Goal: Find contact information: Find contact information

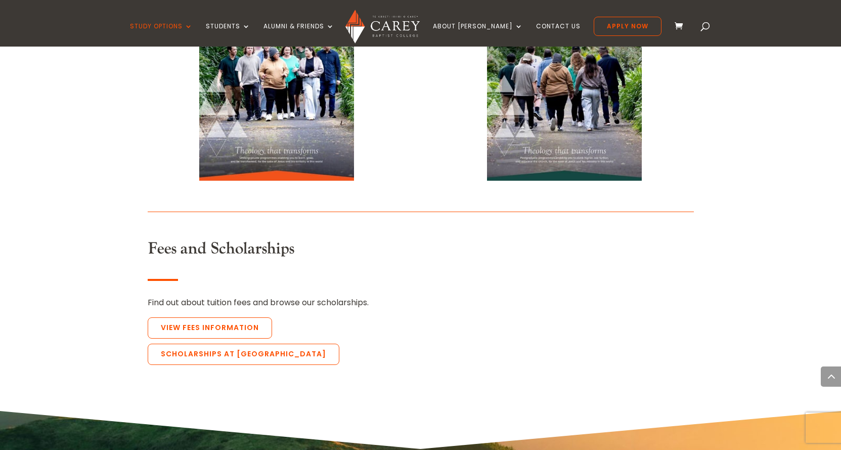
scroll to position [2276, 0]
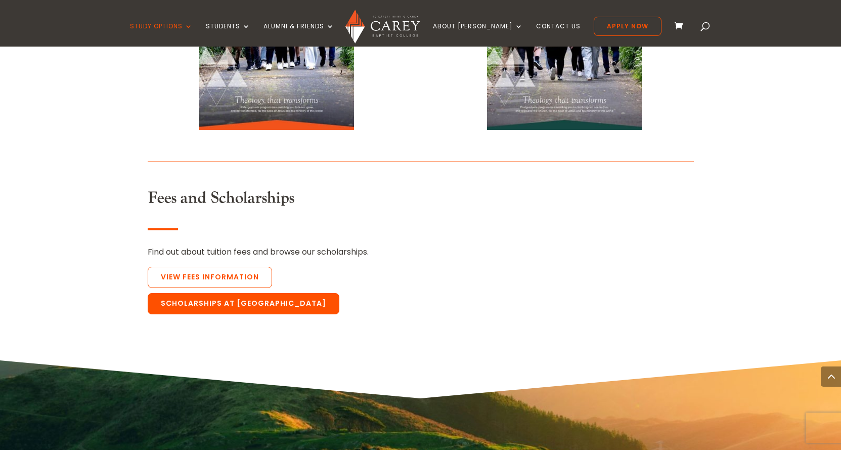
click at [320, 293] on link "Scholarships at [GEOGRAPHIC_DATA]" at bounding box center [244, 303] width 192 height 21
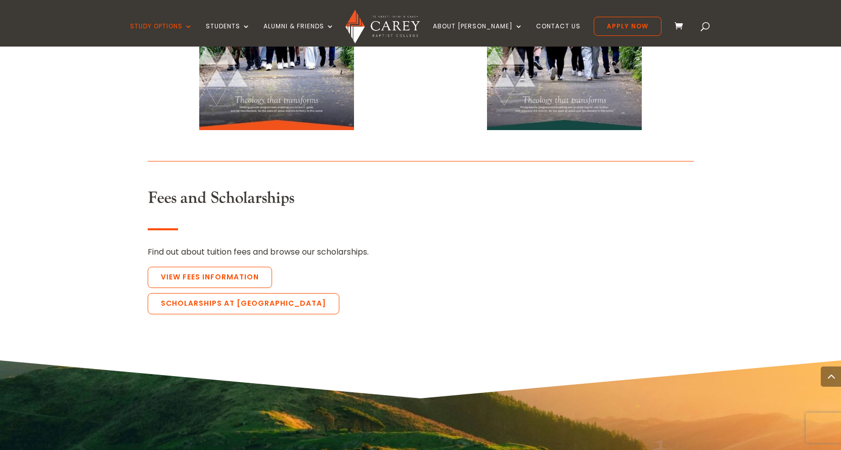
scroll to position [2283, 0]
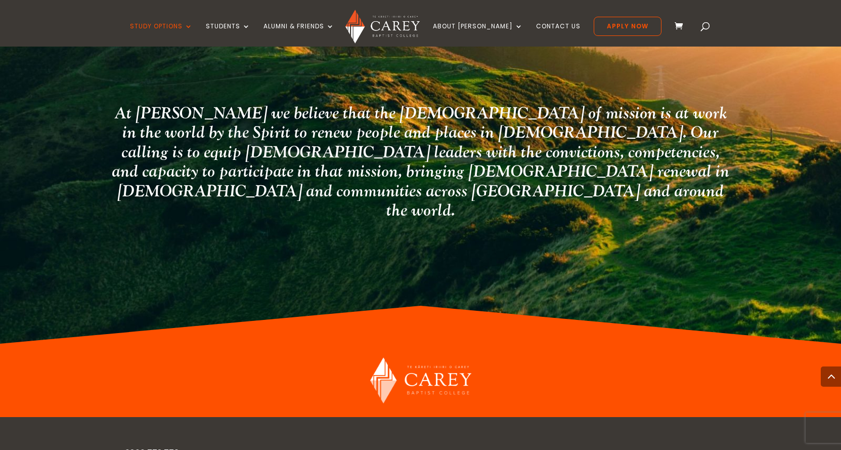
scroll to position [1509, 0]
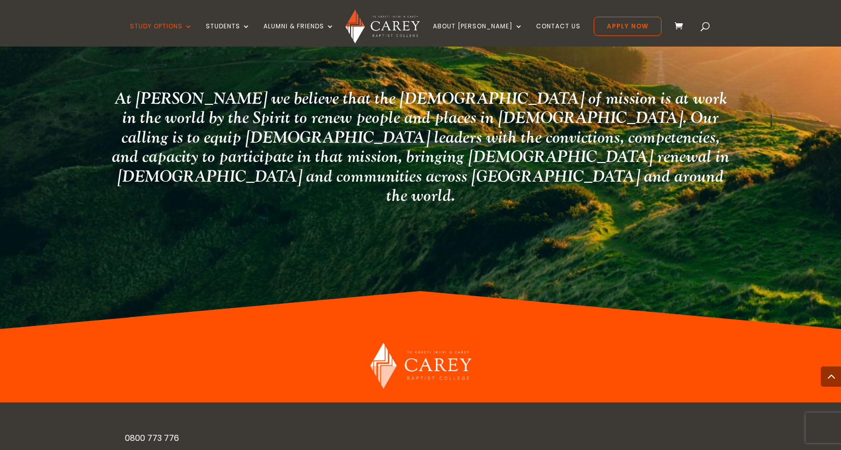
drag, startPoint x: 167, startPoint y: 323, endPoint x: 152, endPoint y: 326, distance: 15.9
drag, startPoint x: 224, startPoint y: 324, endPoint x: 188, endPoint y: 326, distance: 36.0
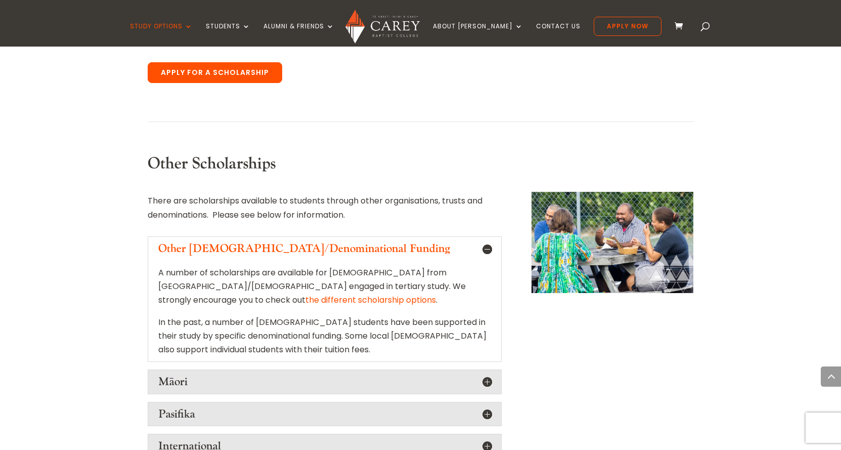
scroll to position [902, 0]
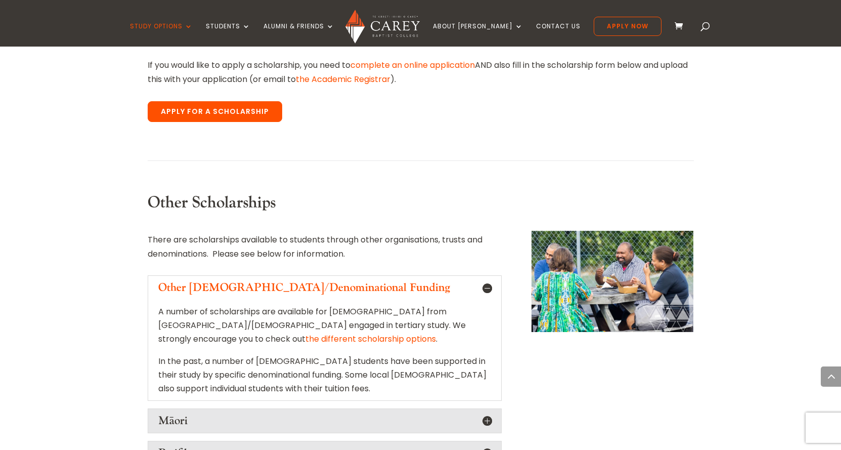
copy link "[EMAIL_ADDRESS][PERSON_NAME][DOMAIN_NAME]"
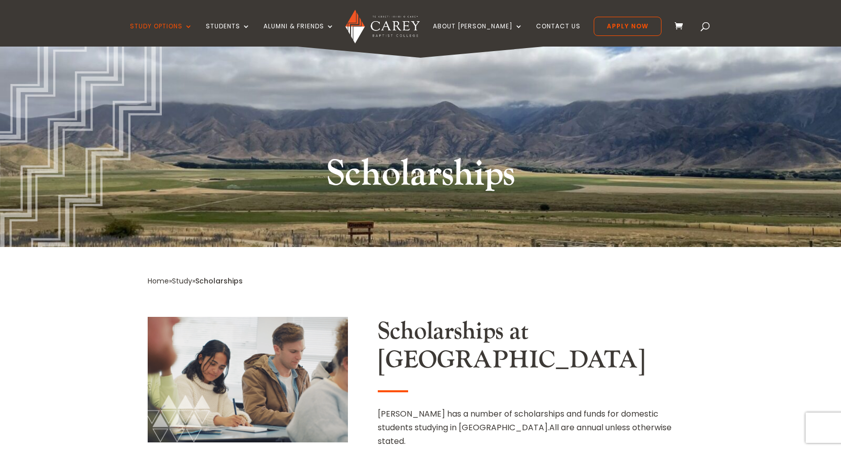
scroll to position [0, 0]
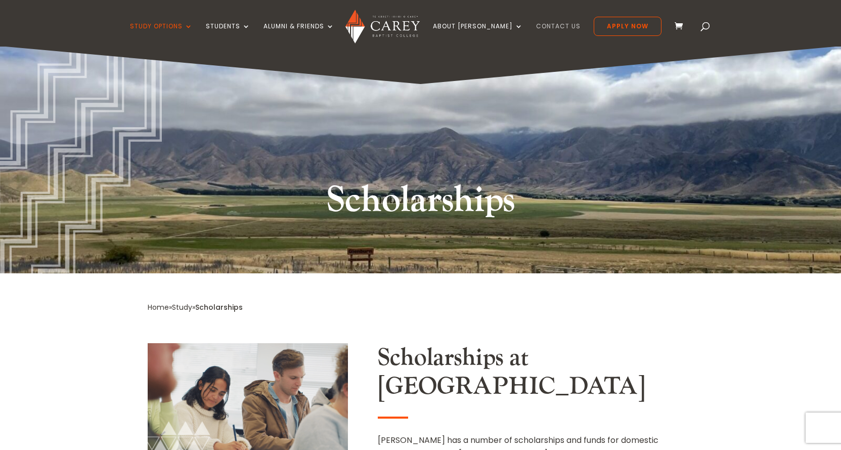
click at [542, 25] on link "Contact Us" at bounding box center [558, 35] width 45 height 24
